Goal: Information Seeking & Learning: Learn about a topic

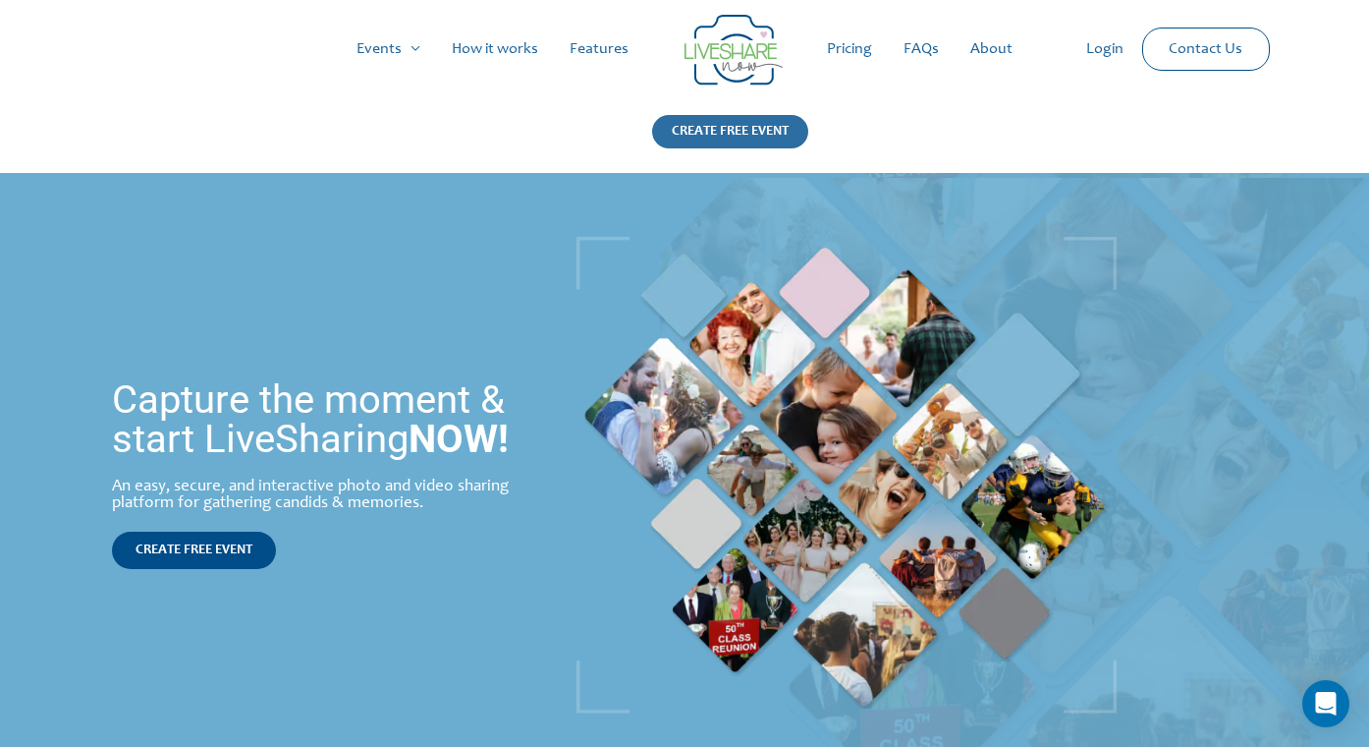
click at [731, 132] on div "CREATE FREE EVENT" at bounding box center [730, 131] width 156 height 33
click at [604, 45] on link "Features" at bounding box center [599, 49] width 90 height 63
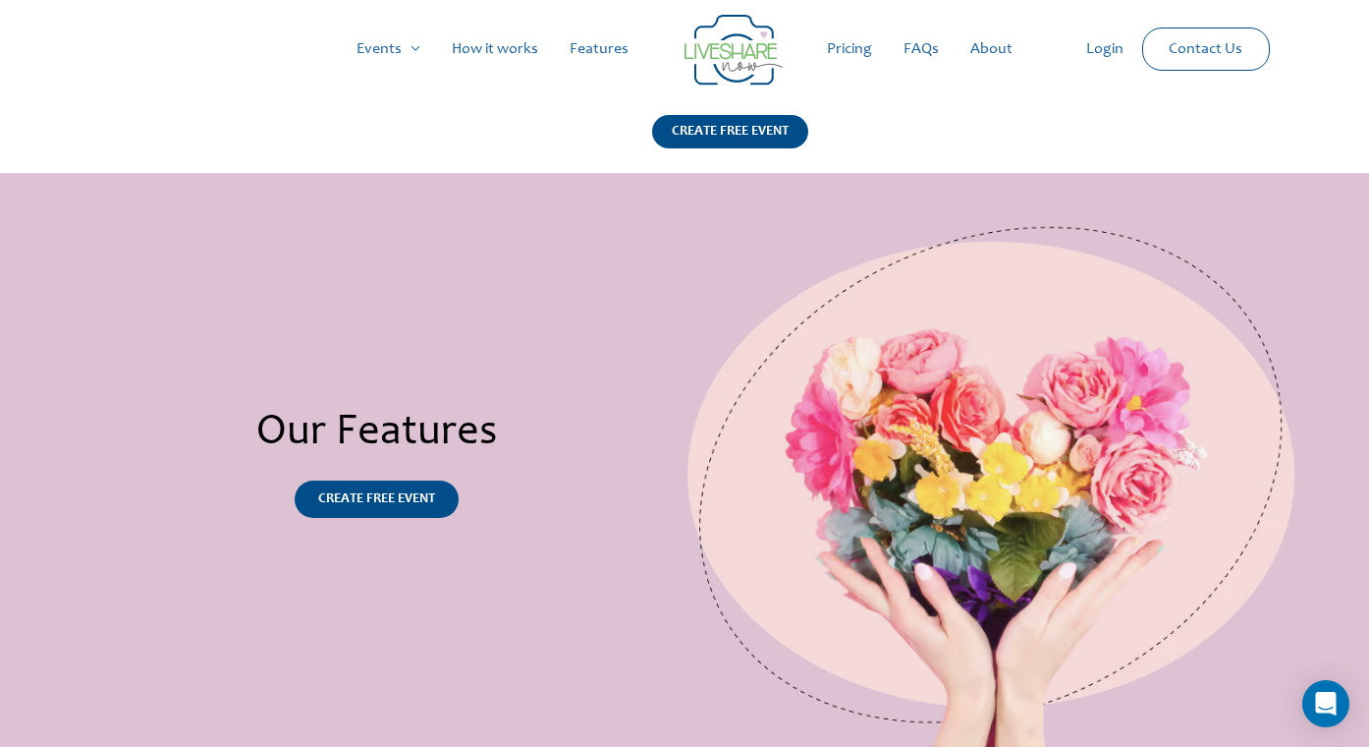
click at [860, 45] on link "Pricing" at bounding box center [849, 49] width 77 height 63
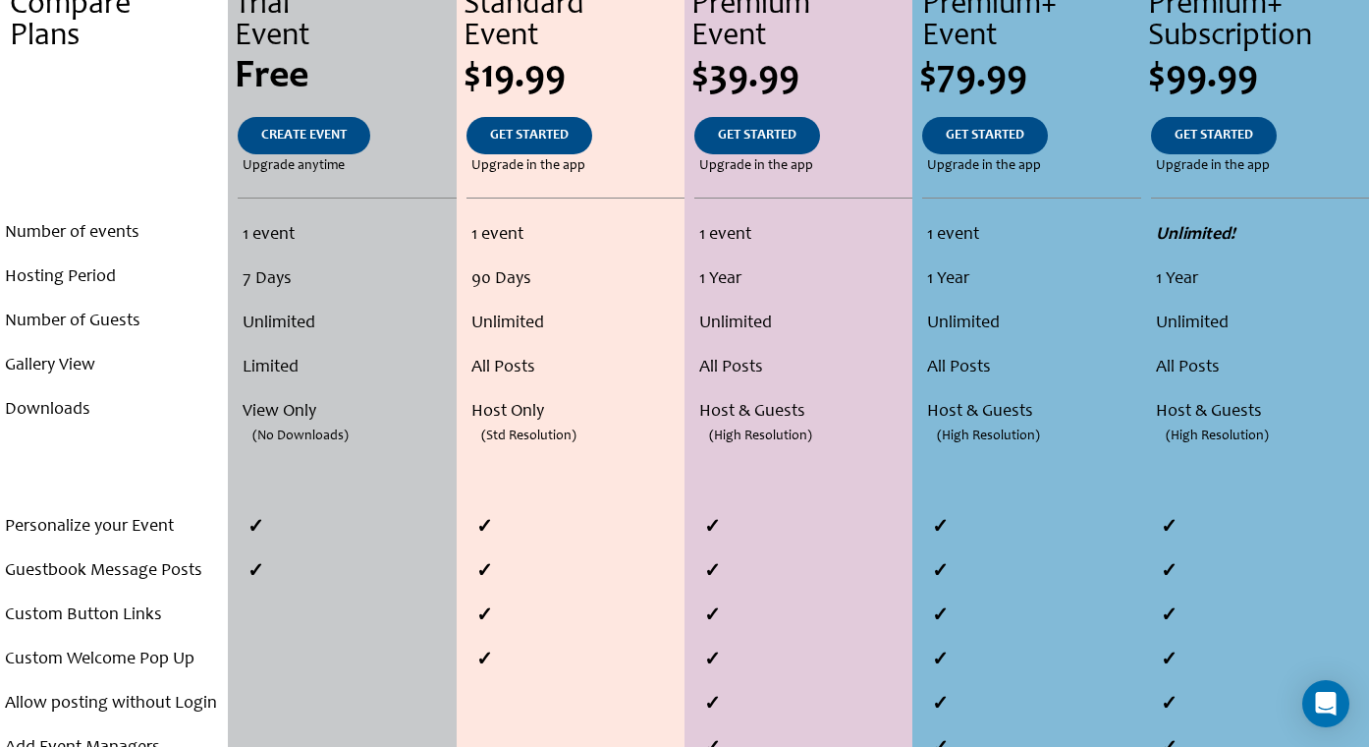
scroll to position [483, 0]
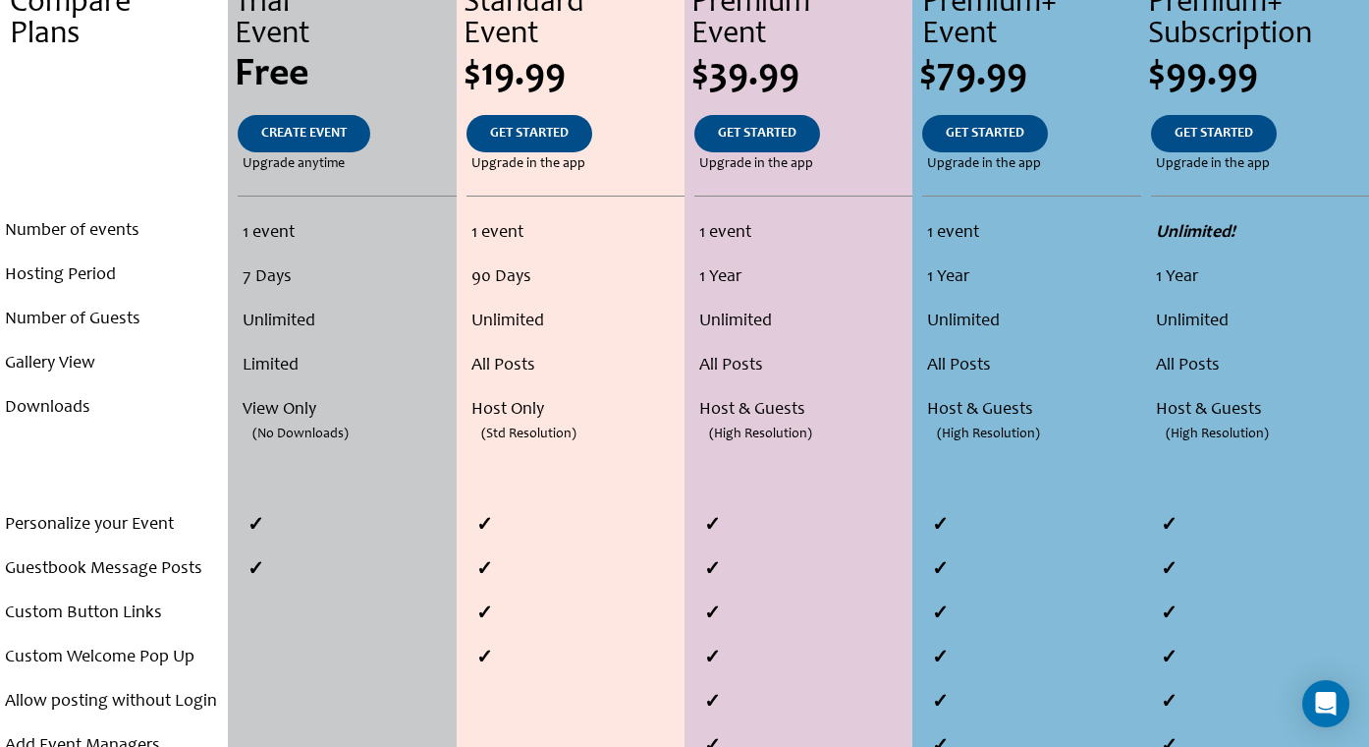
click at [290, 361] on li "Limited" at bounding box center [346, 366] width 207 height 44
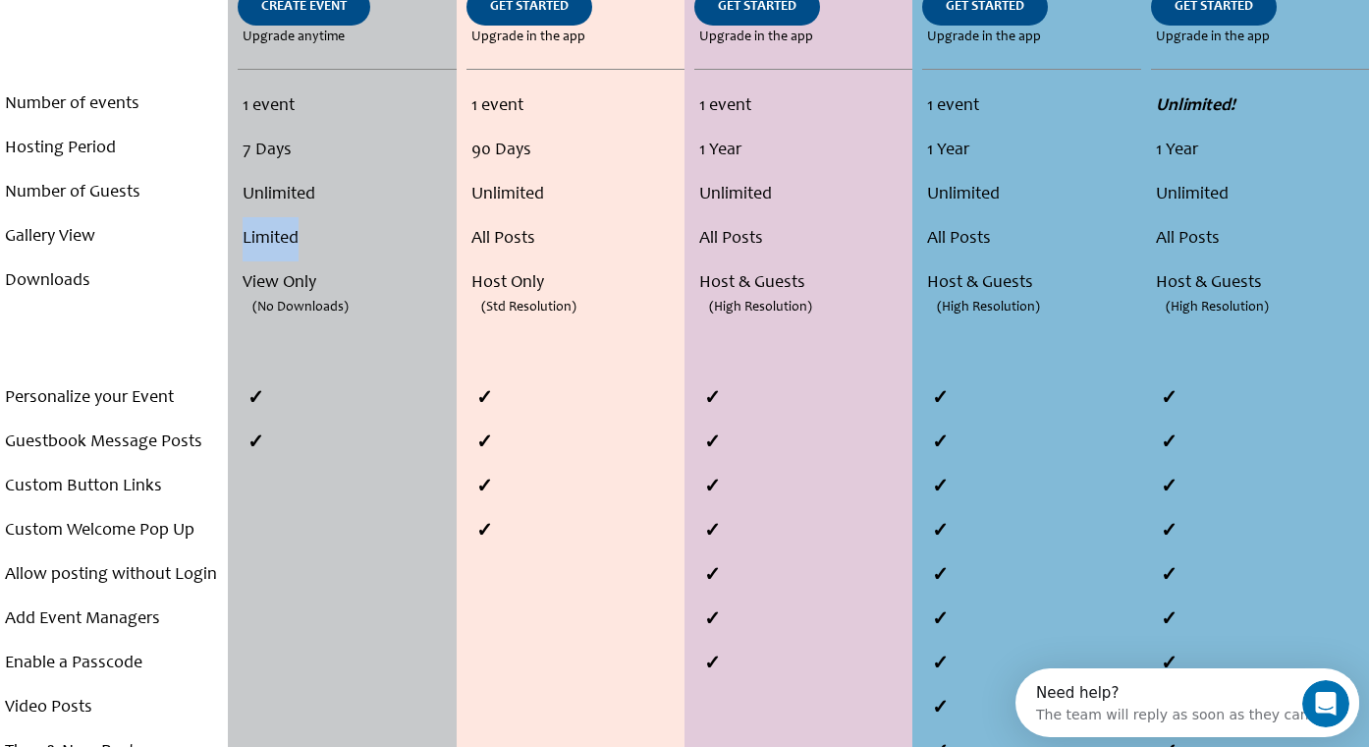
scroll to position [0, 0]
click at [298, 318] on span "(No Downloads)" at bounding box center [300, 308] width 96 height 44
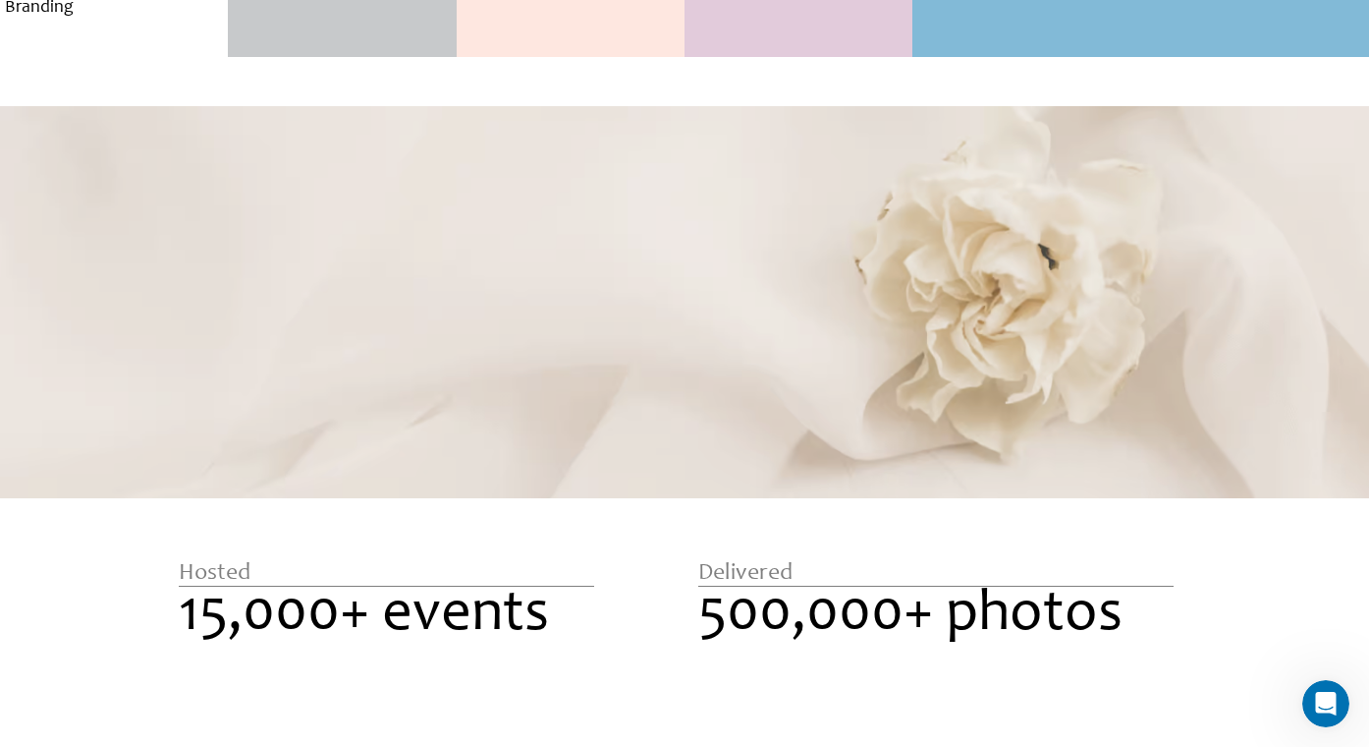
scroll to position [1846, 0]
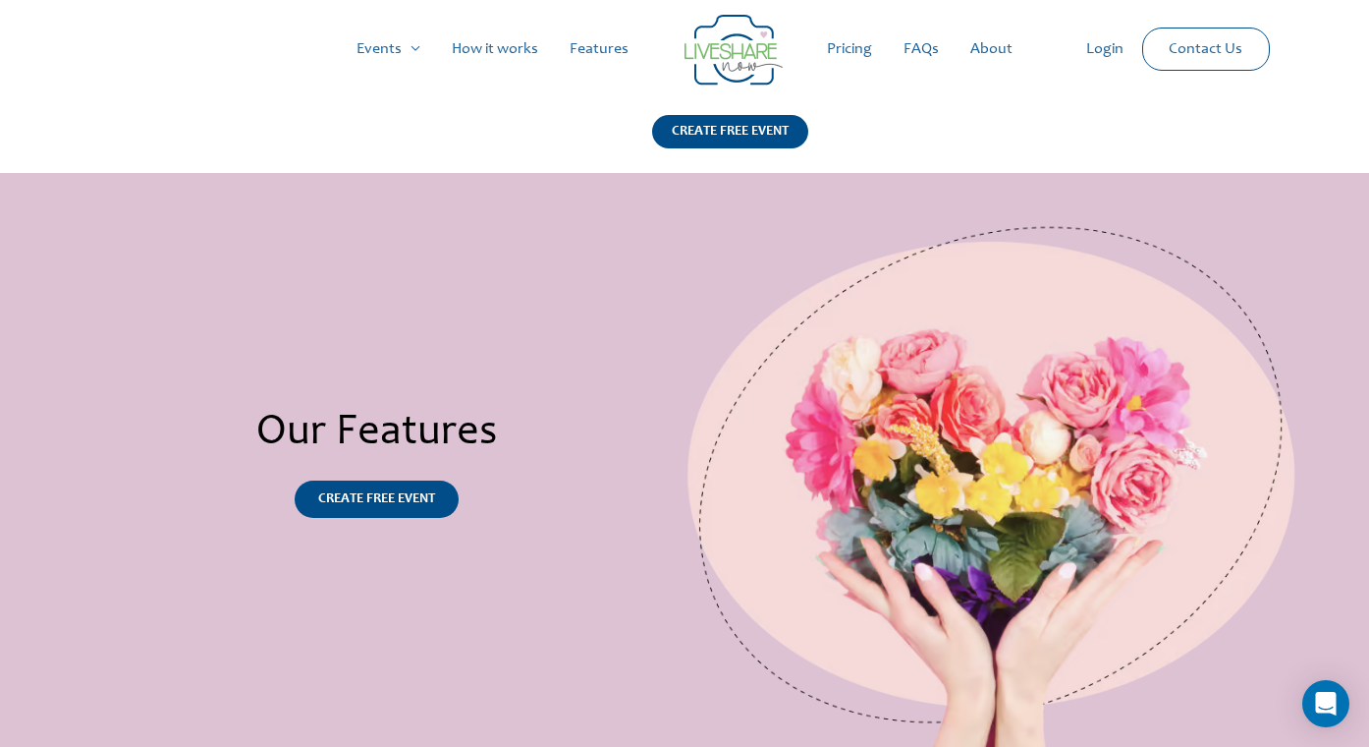
click at [601, 47] on link "Features" at bounding box center [599, 49] width 90 height 63
click at [835, 37] on link "Pricing" at bounding box center [849, 49] width 77 height 63
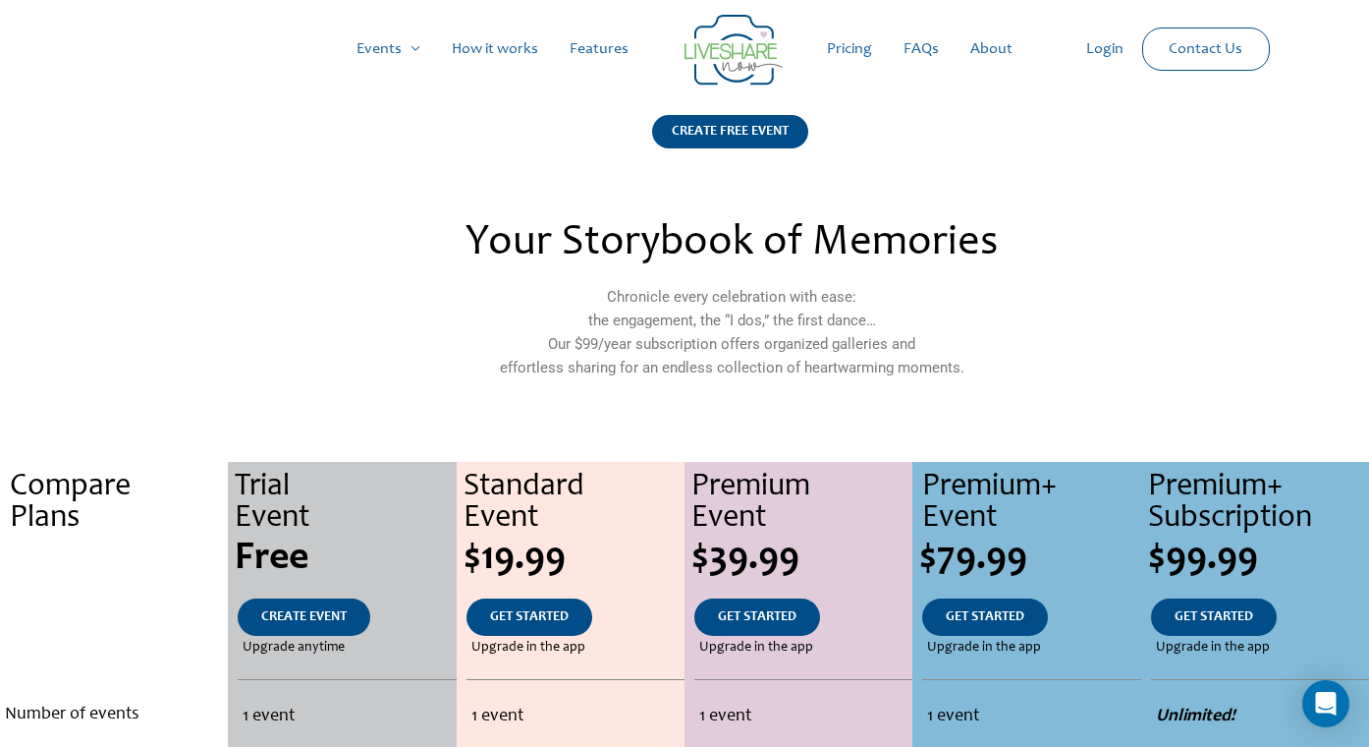
click at [612, 38] on link "Features" at bounding box center [599, 49] width 90 height 63
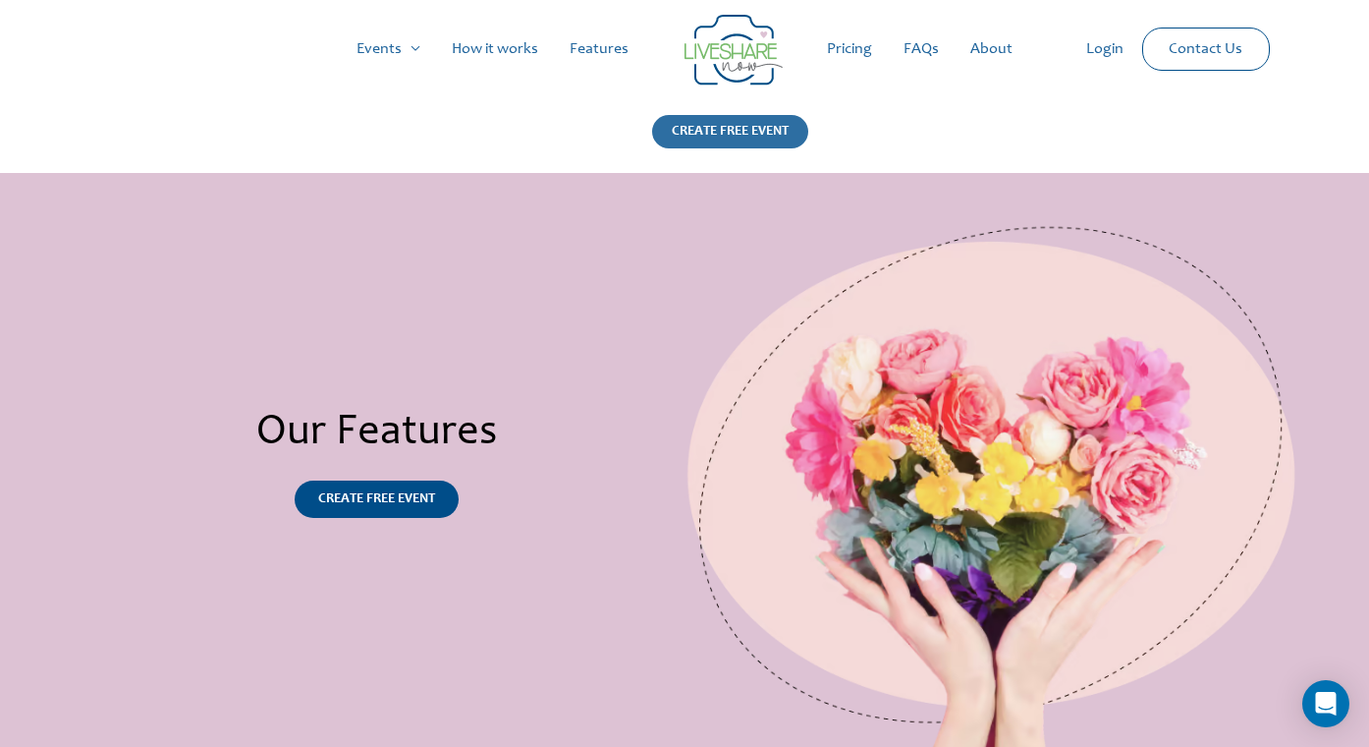
click at [747, 119] on div "CREATE FREE EVENT" at bounding box center [730, 131] width 156 height 33
